Goal: Check status: Check status

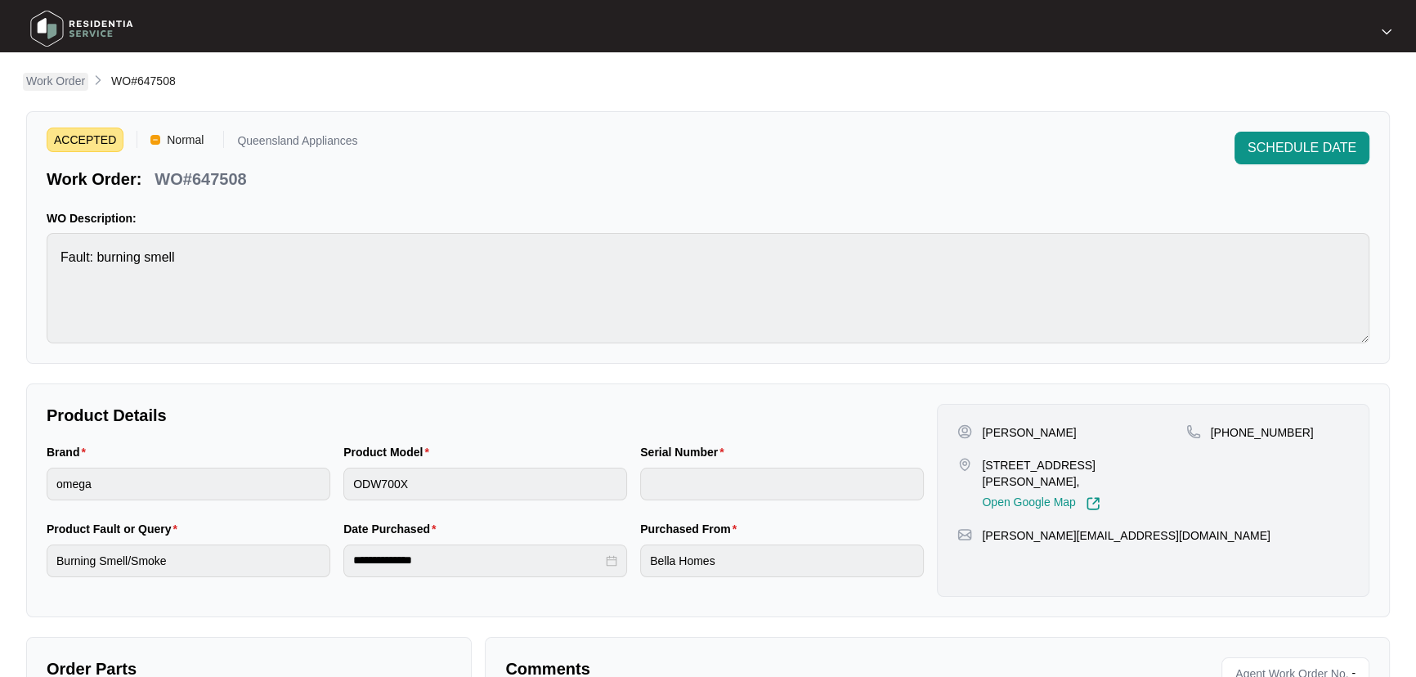
click at [74, 87] on p "Work Order" at bounding box center [55, 81] width 59 height 16
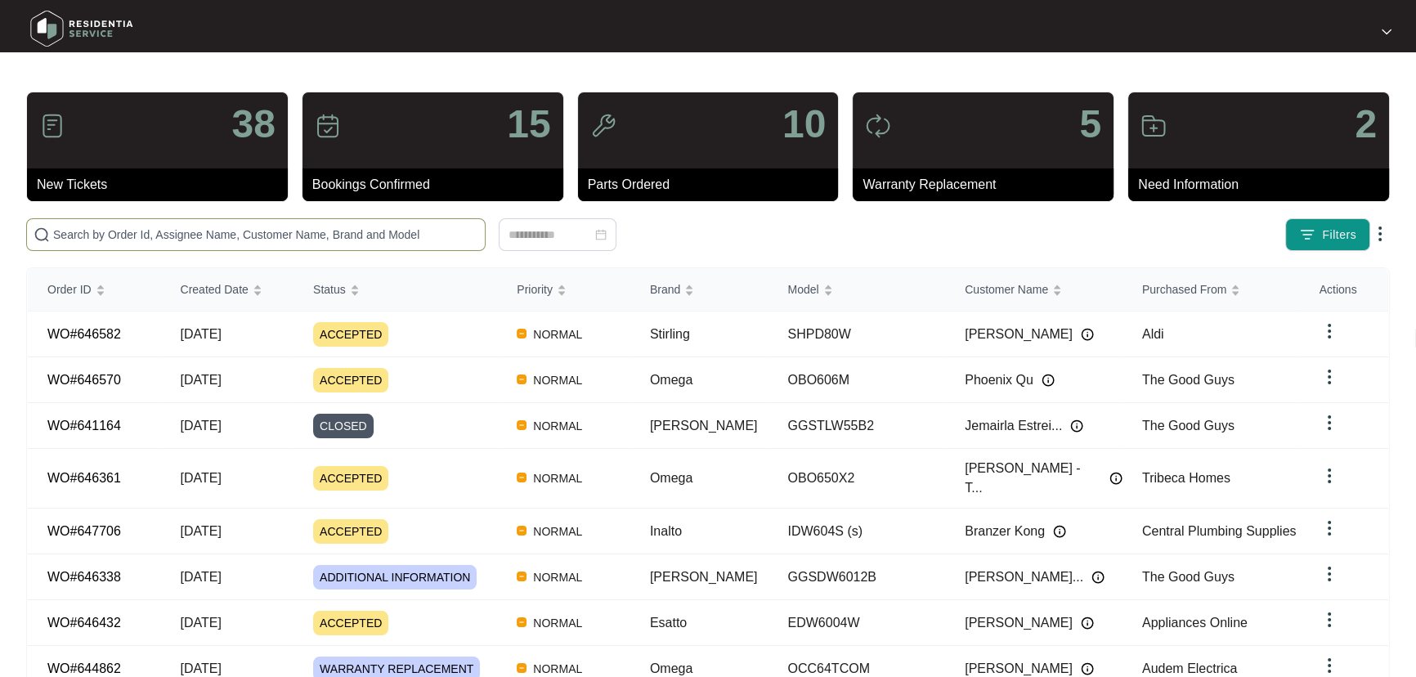
click at [401, 237] on input "text" at bounding box center [265, 235] width 425 height 18
paste input "647549"
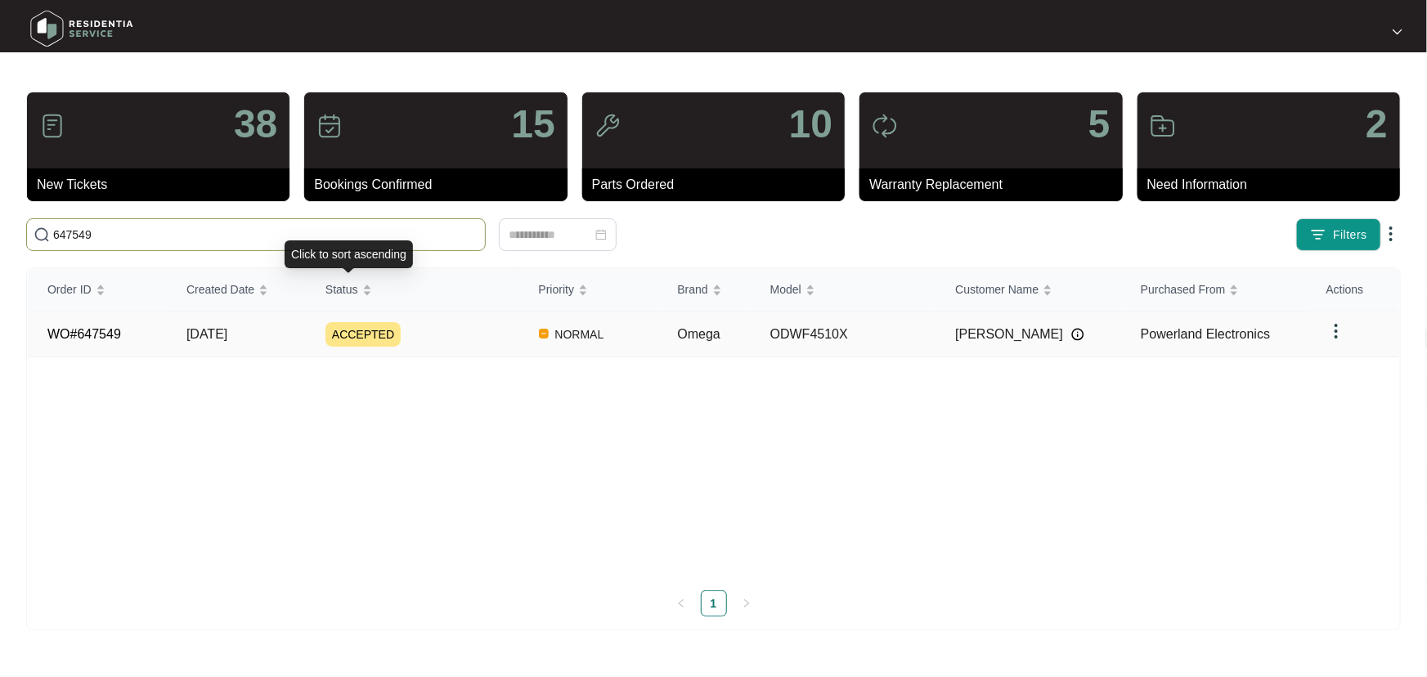
type input "647549"
click at [473, 342] on div "ACCEPTED" at bounding box center [422, 334] width 194 height 25
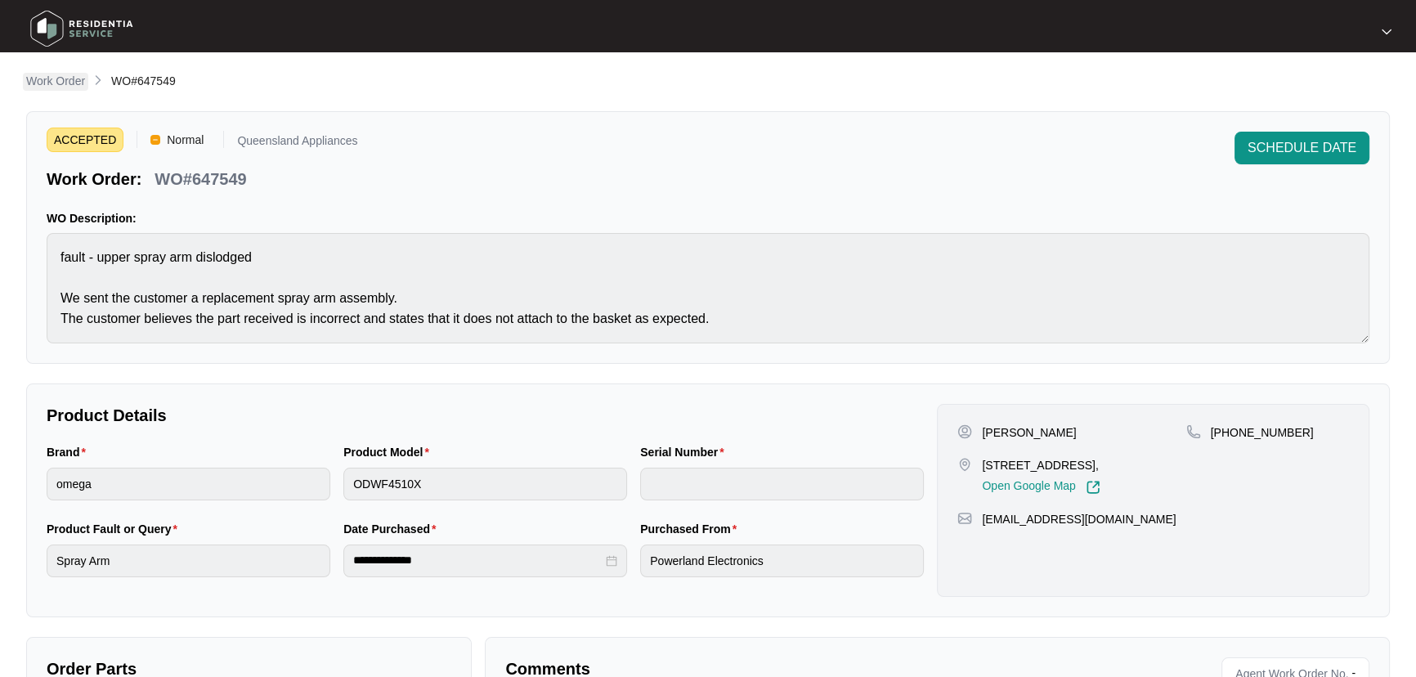
click at [54, 76] on p "Work Order" at bounding box center [55, 81] width 59 height 16
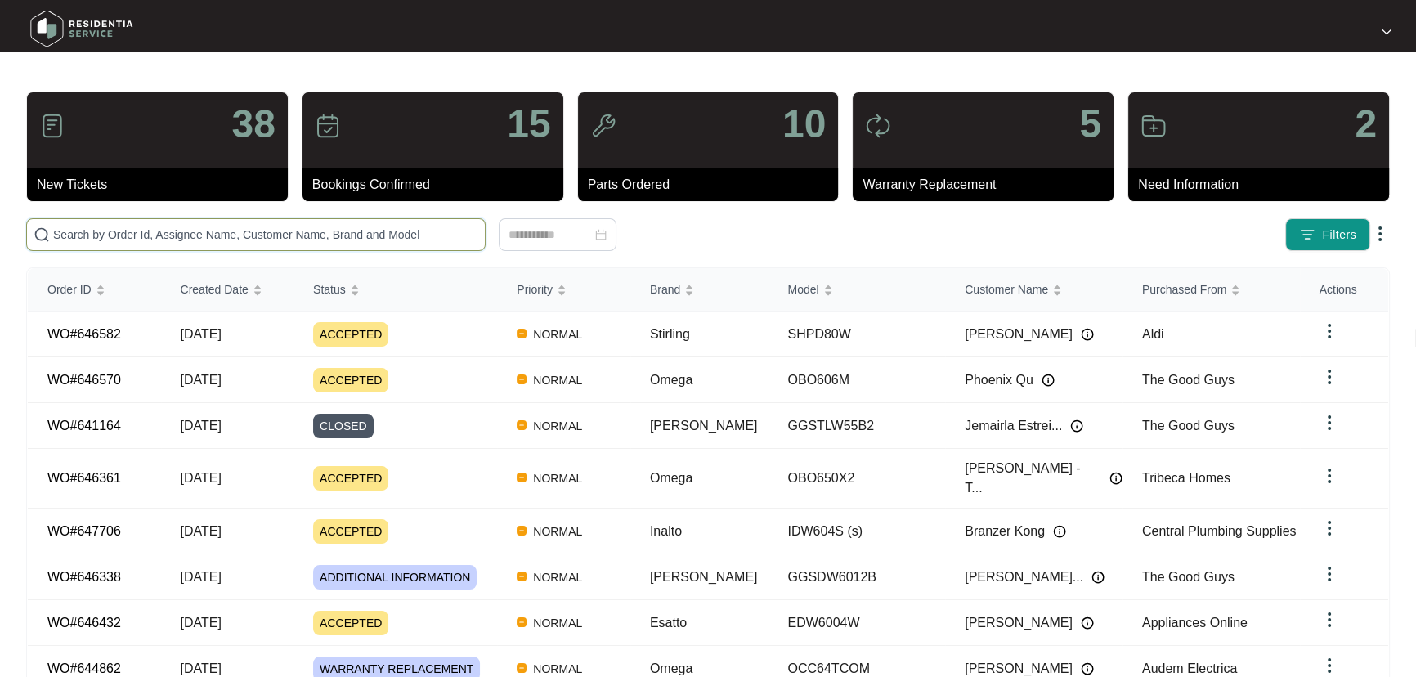
click at [400, 238] on input "text" at bounding box center [265, 235] width 425 height 18
paste input "647586"
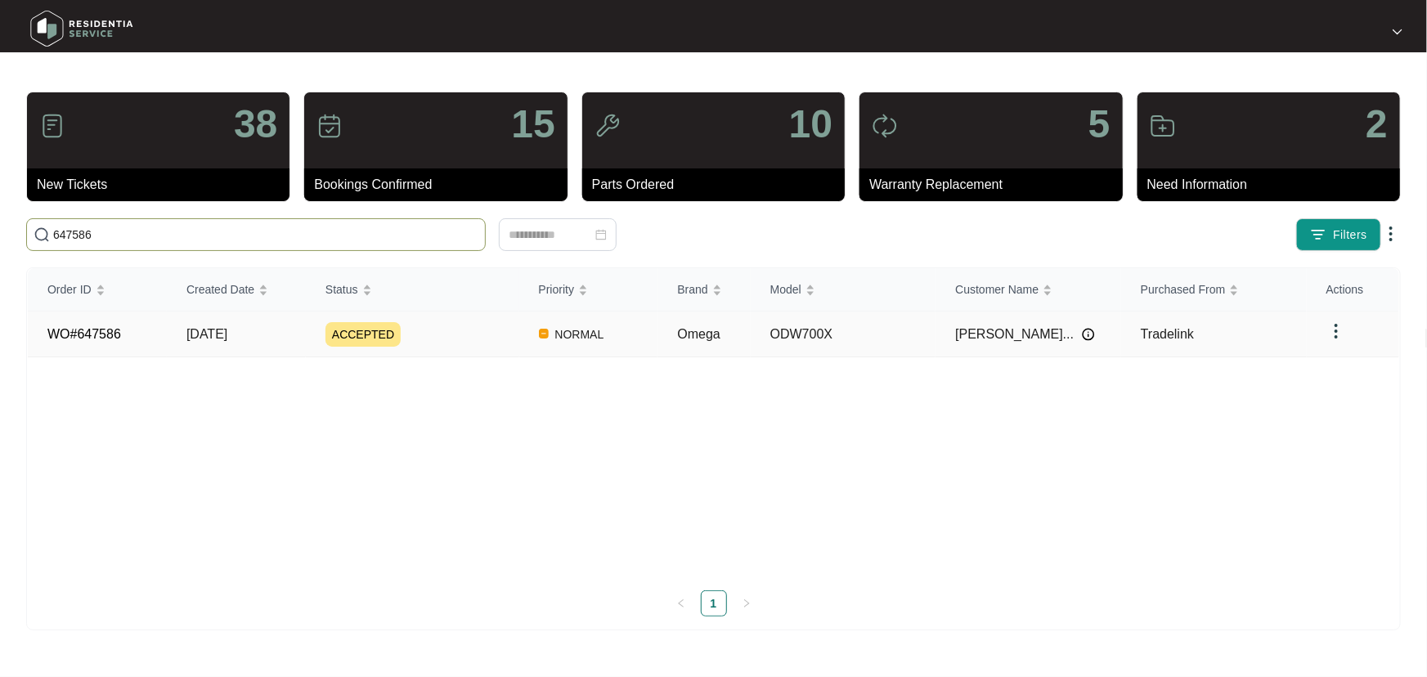
type input "647586"
click at [474, 330] on div "ACCEPTED" at bounding box center [422, 334] width 194 height 25
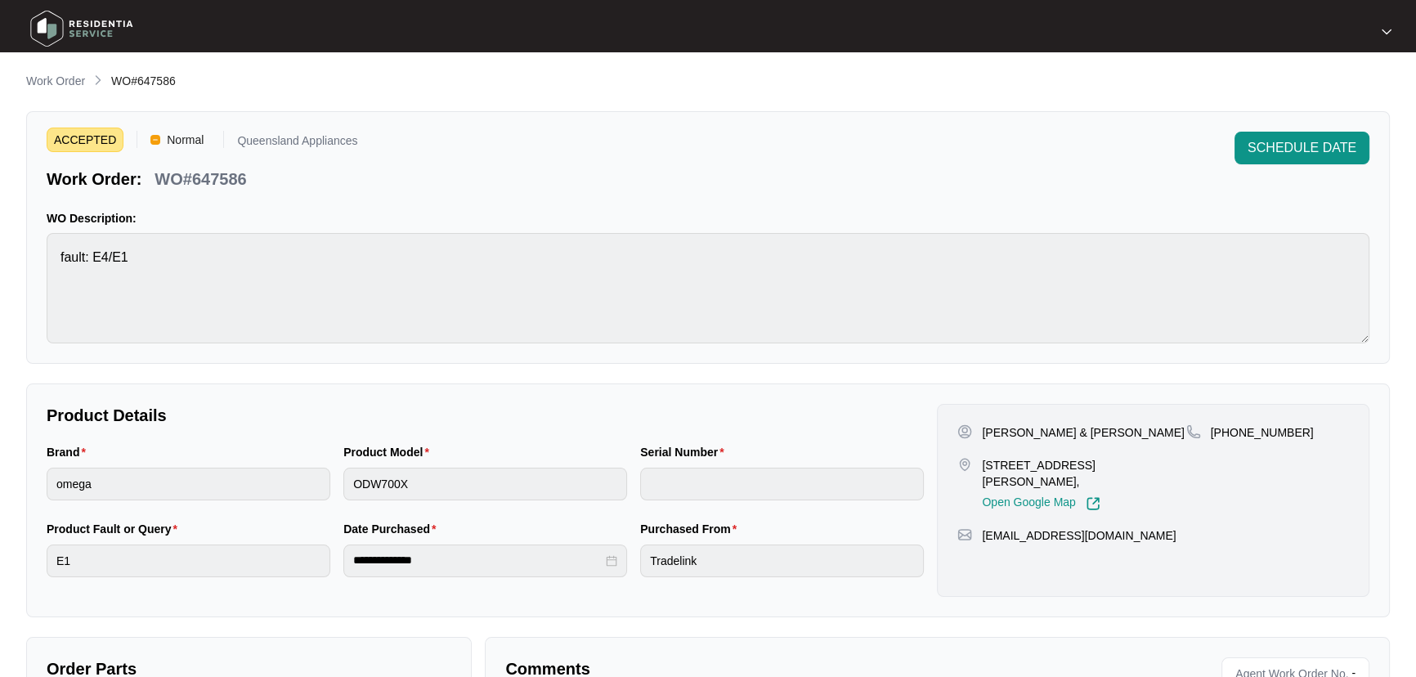
drag, startPoint x: 69, startPoint y: 86, endPoint x: 82, endPoint y: 86, distance: 13.1
click at [69, 85] on p "Work Order" at bounding box center [55, 81] width 59 height 16
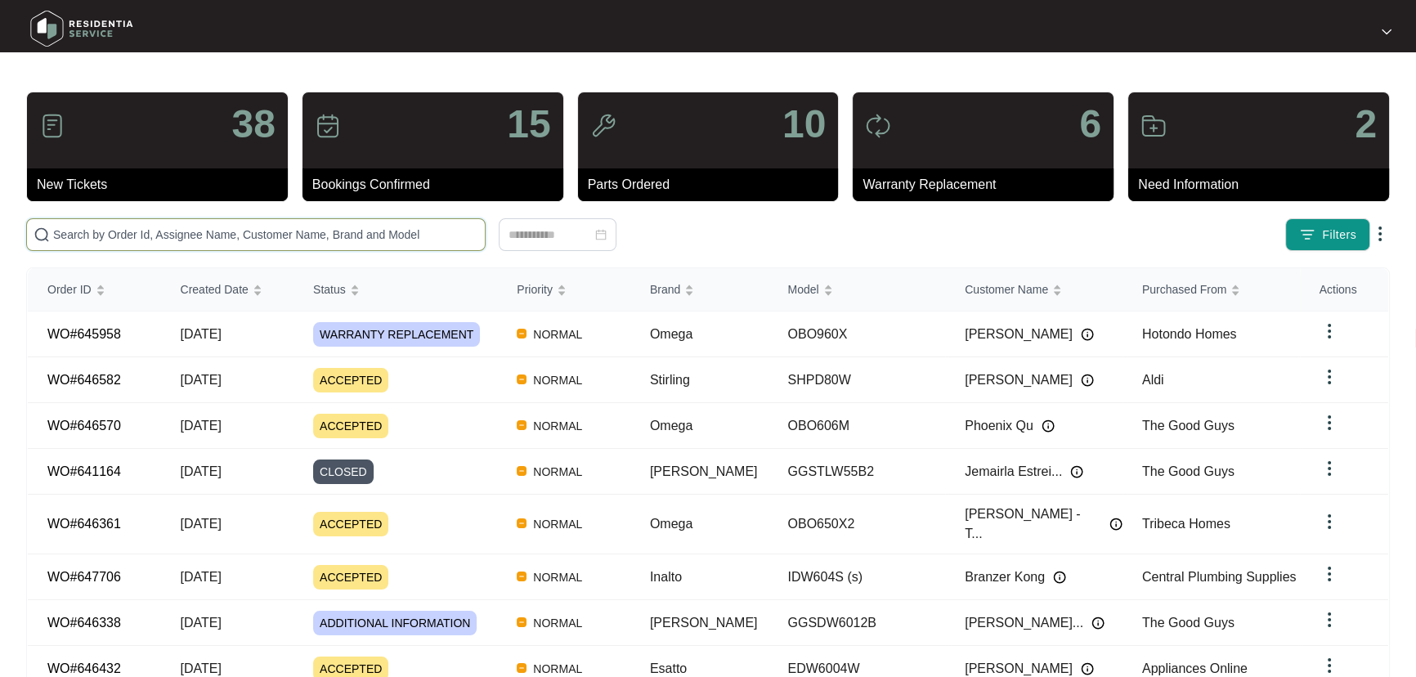
click at [342, 226] on input "text" at bounding box center [265, 235] width 425 height 18
paste input "647630"
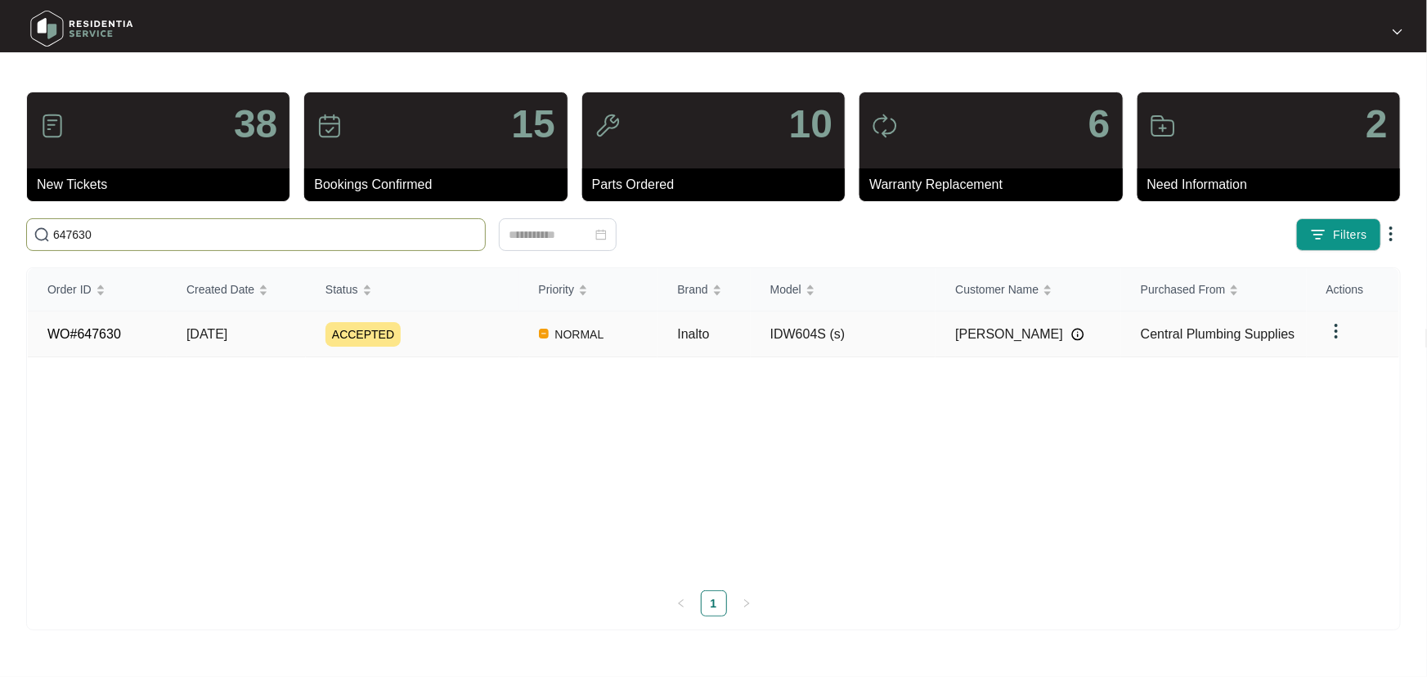
type input "647630"
drag, startPoint x: 447, startPoint y: 339, endPoint x: 455, endPoint y: 335, distance: 9.1
click at [447, 338] on div "ACCEPTED" at bounding box center [422, 334] width 194 height 25
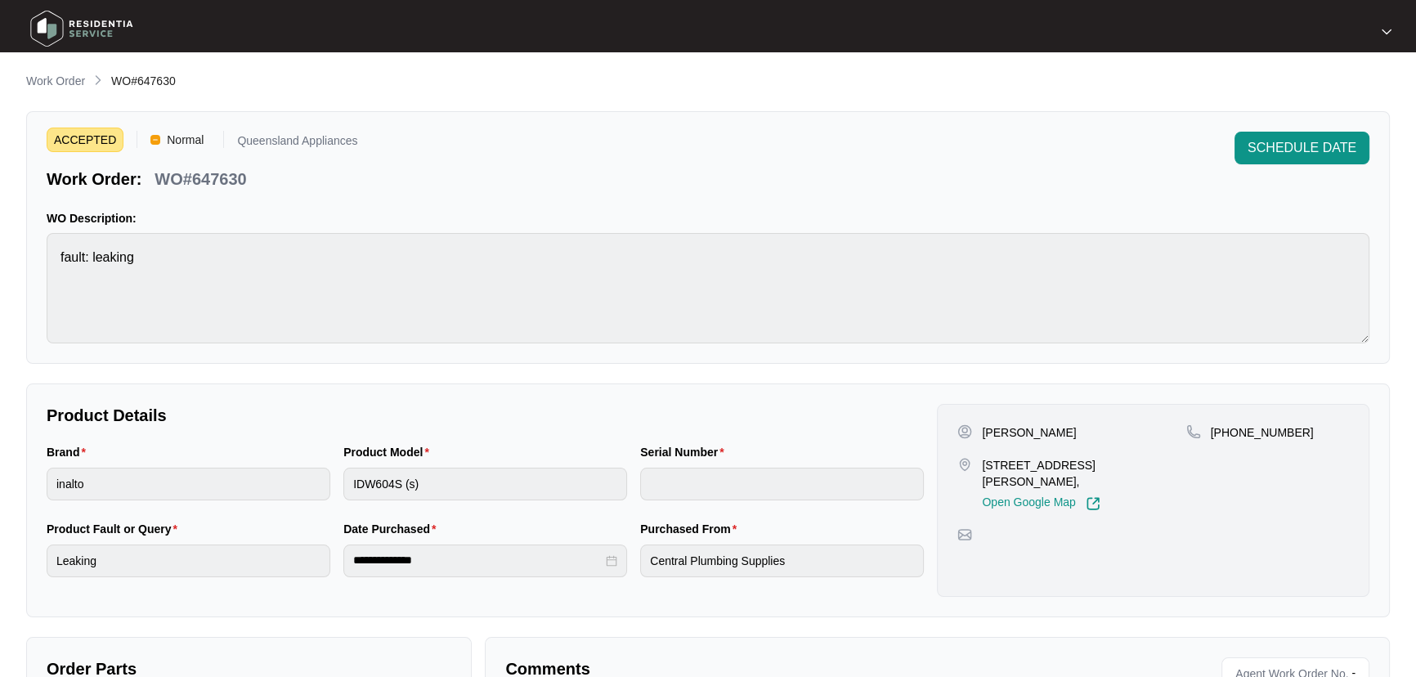
click at [213, 179] on p "WO#647630" at bounding box center [201, 179] width 92 height 23
copy p "647630"
click at [68, 79] on p "Work Order" at bounding box center [55, 81] width 59 height 16
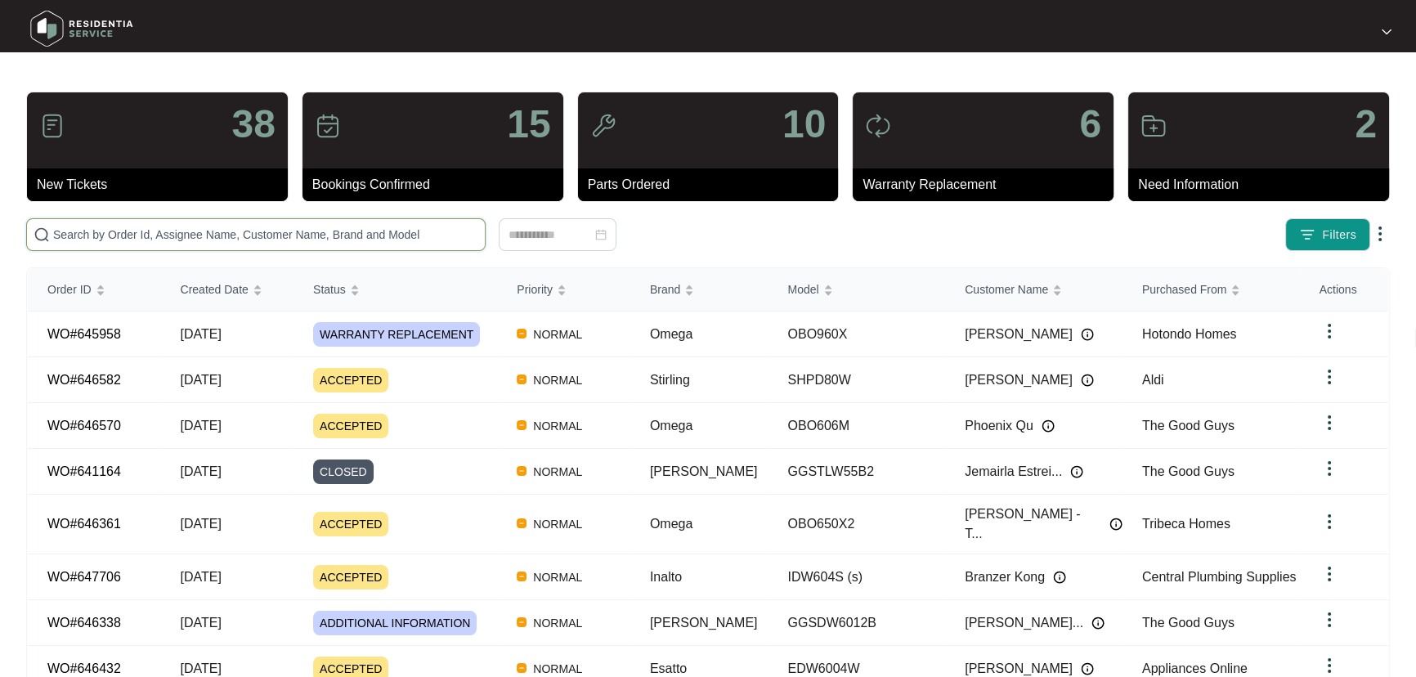
click at [234, 232] on input "text" at bounding box center [265, 235] width 425 height 18
paste input "647636"
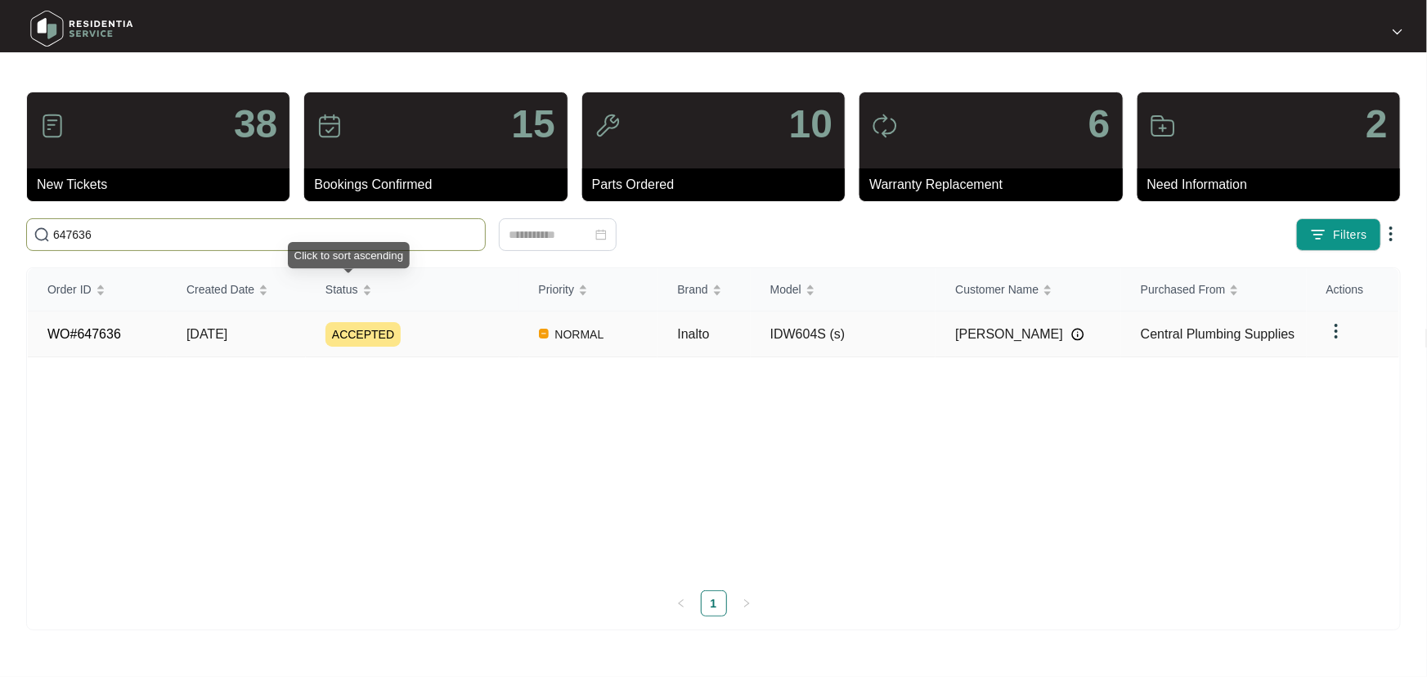
type input "647636"
click at [476, 334] on div "ACCEPTED" at bounding box center [422, 334] width 194 height 25
